Goal: Information Seeking & Learning: Find specific fact

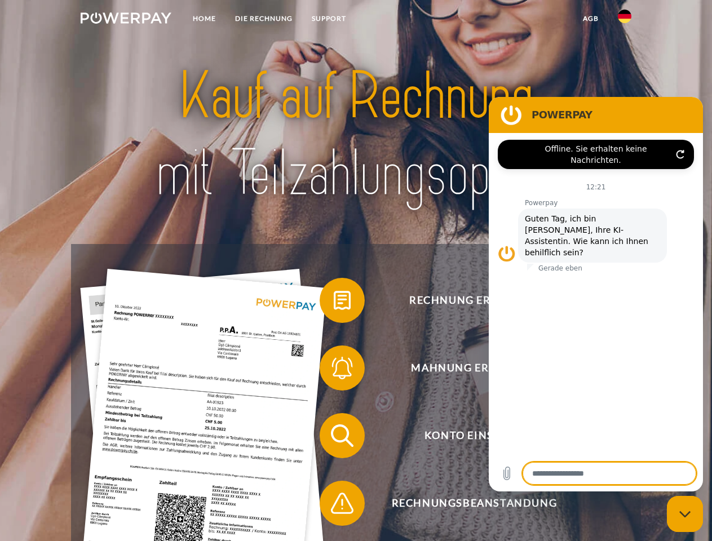
click at [126, 20] on img at bounding box center [126, 17] width 91 height 11
click at [625, 20] on img at bounding box center [625, 17] width 14 height 14
click at [591, 19] on link "agb" at bounding box center [591, 18] width 35 height 20
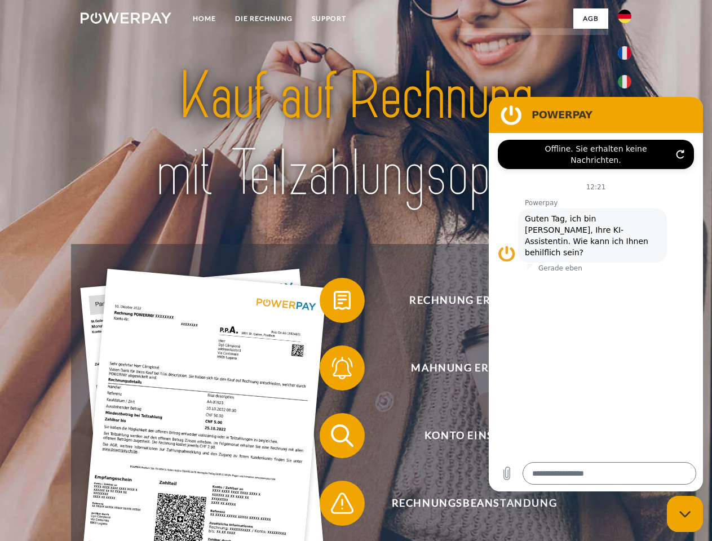
click at [334, 303] on span at bounding box center [325, 300] width 56 height 56
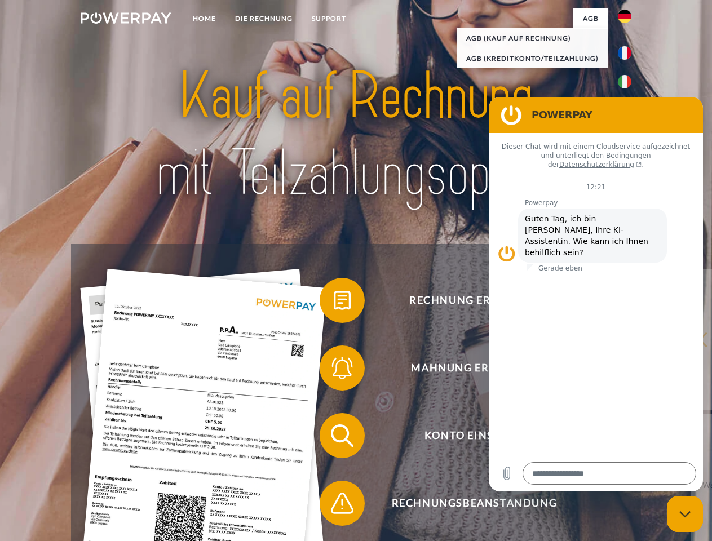
click at [334, 371] on div "Rechnung erhalten? Mahnung erhalten? Konto einsehen" at bounding box center [356, 469] width 570 height 451
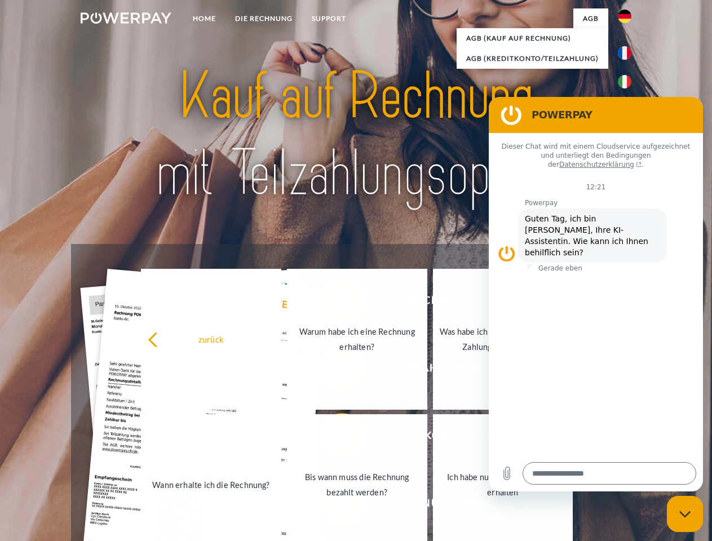
click at [334, 438] on link "Bis wann muss die Rechnung bezahlt werden?" at bounding box center [357, 485] width 140 height 141
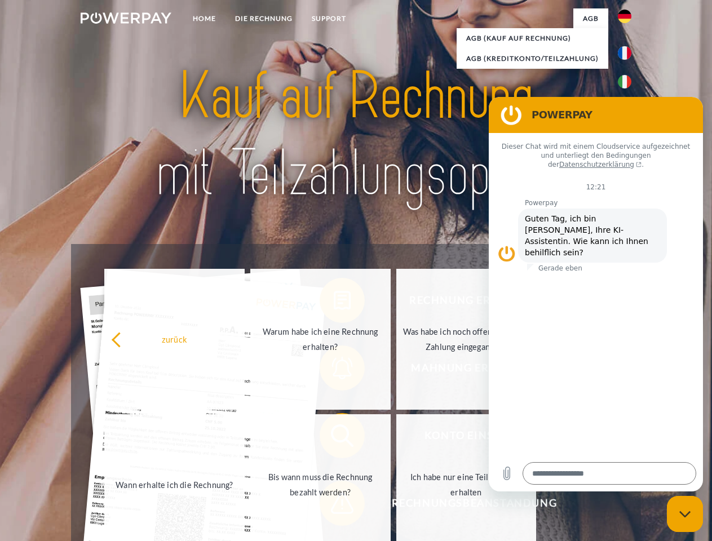
click at [334, 506] on span at bounding box center [325, 503] width 56 height 56
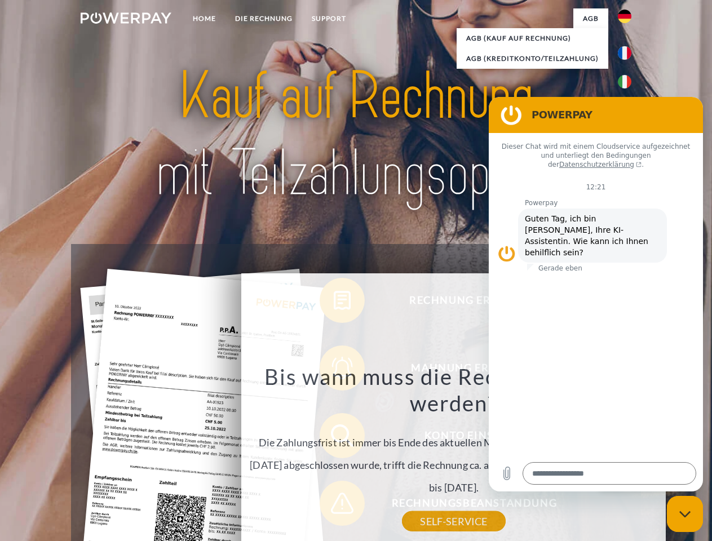
click at [685, 514] on icon "Messaging-Fenster schließen" at bounding box center [686, 514] width 12 height 7
type textarea "*"
